Goal: Information Seeking & Learning: Check status

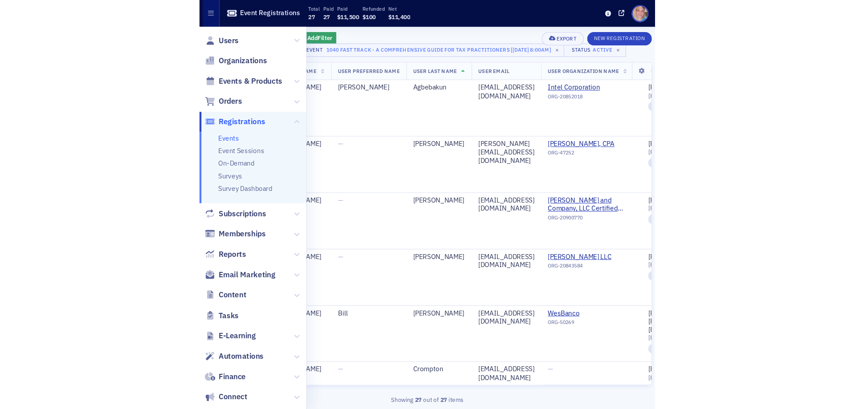
scroll to position [445, 0]
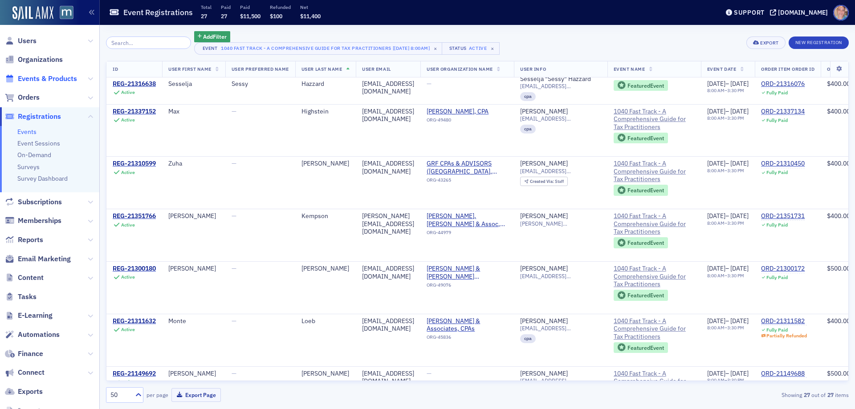
click at [33, 78] on span "Events & Products" at bounding box center [47, 79] width 59 height 10
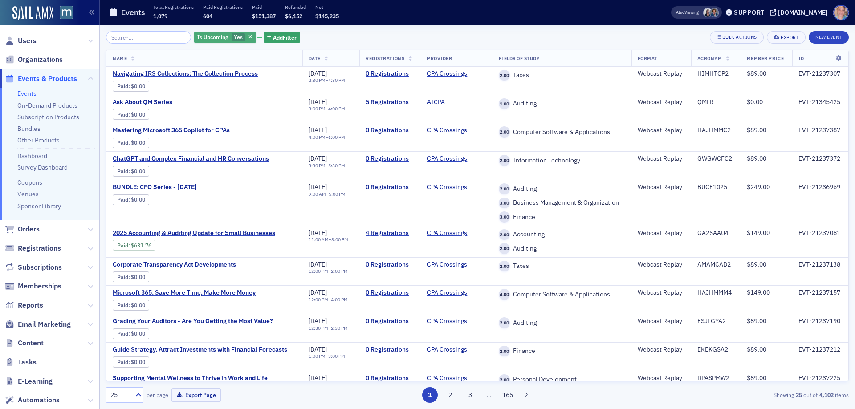
click at [219, 37] on span "Is Upcoming" at bounding box center [212, 37] width 34 height 8
click at [283, 39] on input "No" at bounding box center [280, 37] width 8 height 8
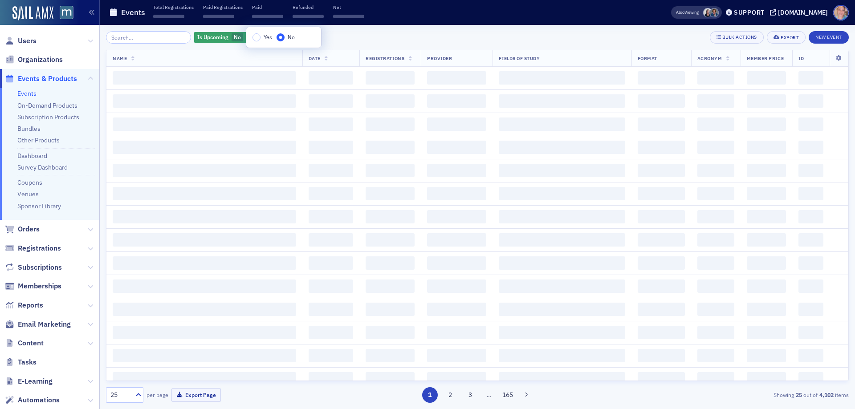
click at [354, 39] on div "Is Upcoming No Add Filter Bulk Actions Export New Event" at bounding box center [477, 37] width 743 height 12
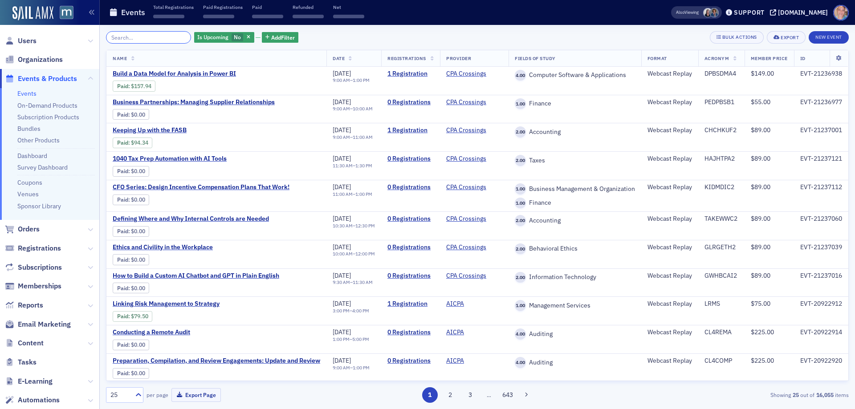
click at [134, 35] on input "search" at bounding box center [148, 37] width 85 height 12
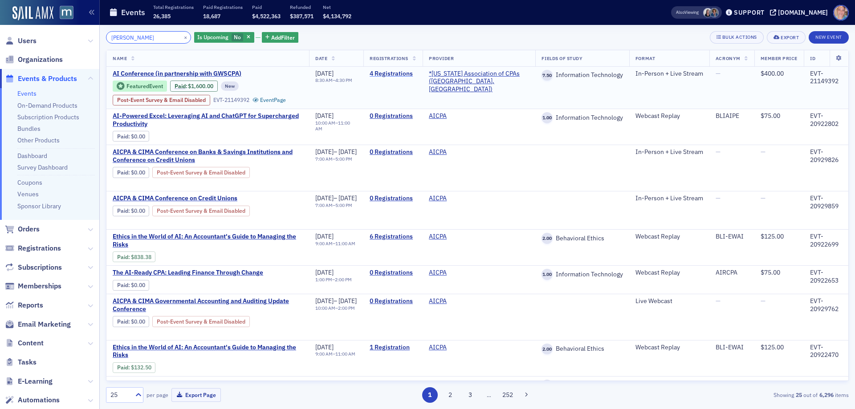
type input "ai confer"
click at [416, 73] on link "4 Registrations" at bounding box center [393, 74] width 47 height 8
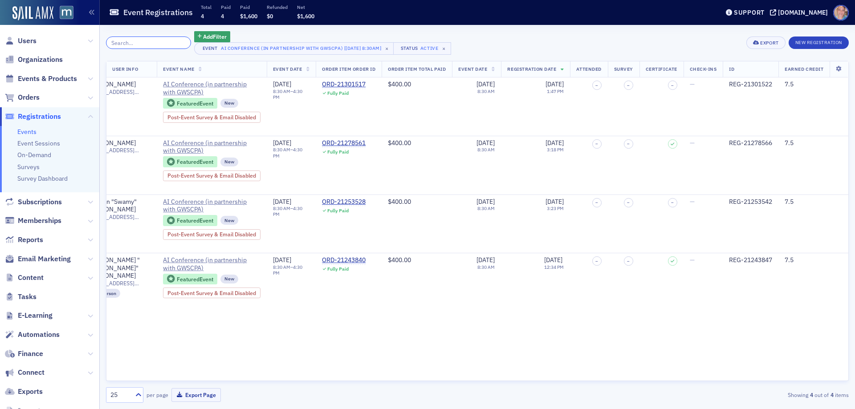
scroll to position [0, 466]
